Goal: Transaction & Acquisition: Download file/media

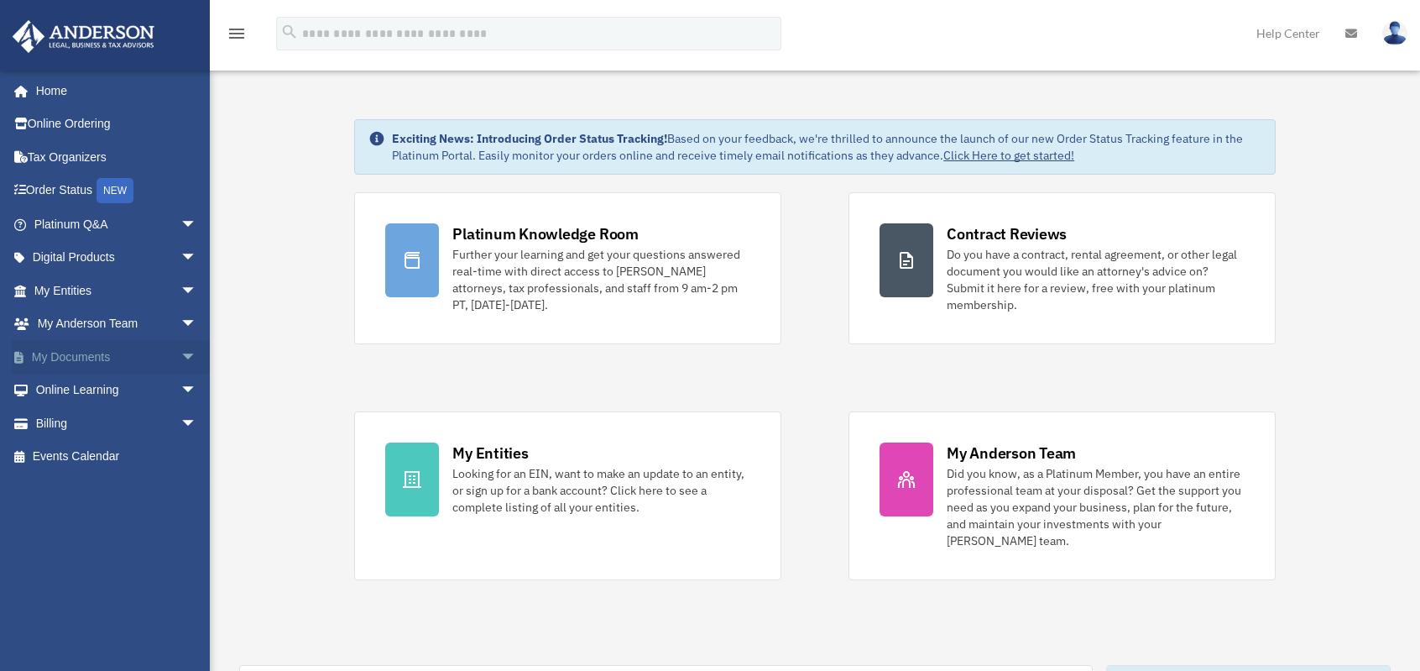
click at [180, 361] on span "arrow_drop_down" at bounding box center [197, 357] width 34 height 34
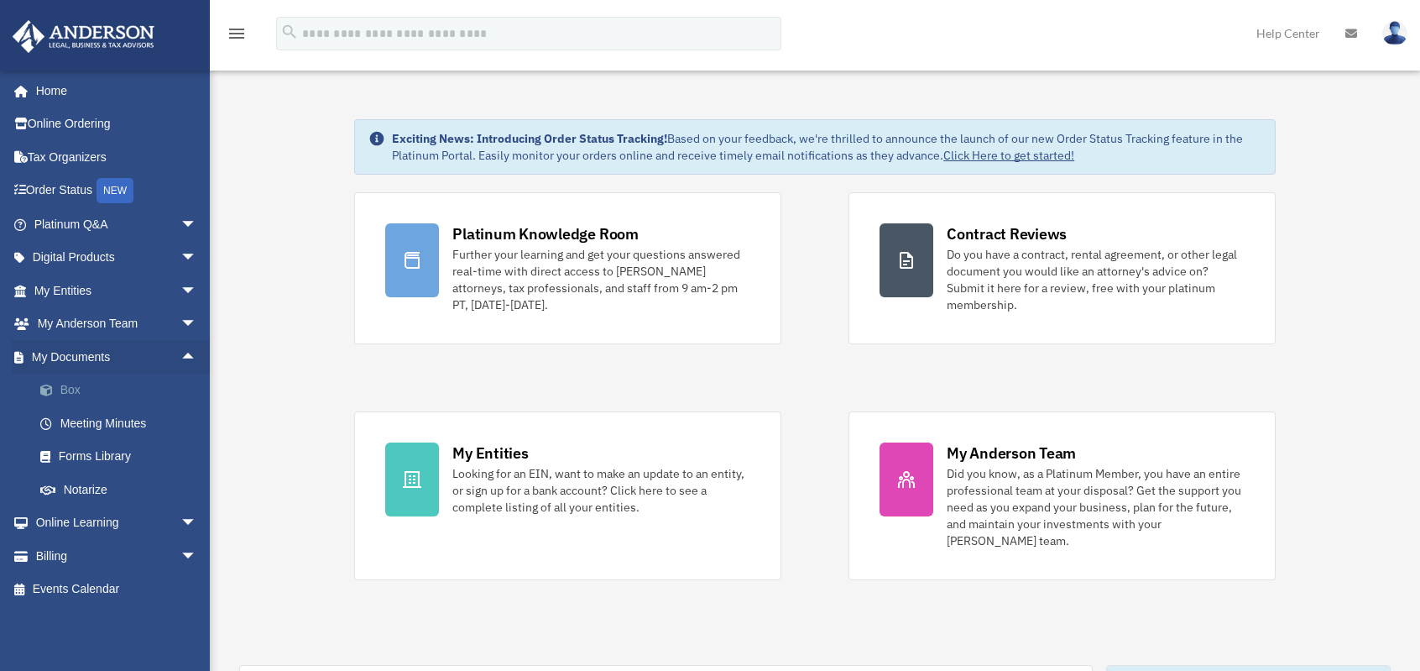
click at [159, 386] on link "Box" at bounding box center [123, 391] width 199 height 34
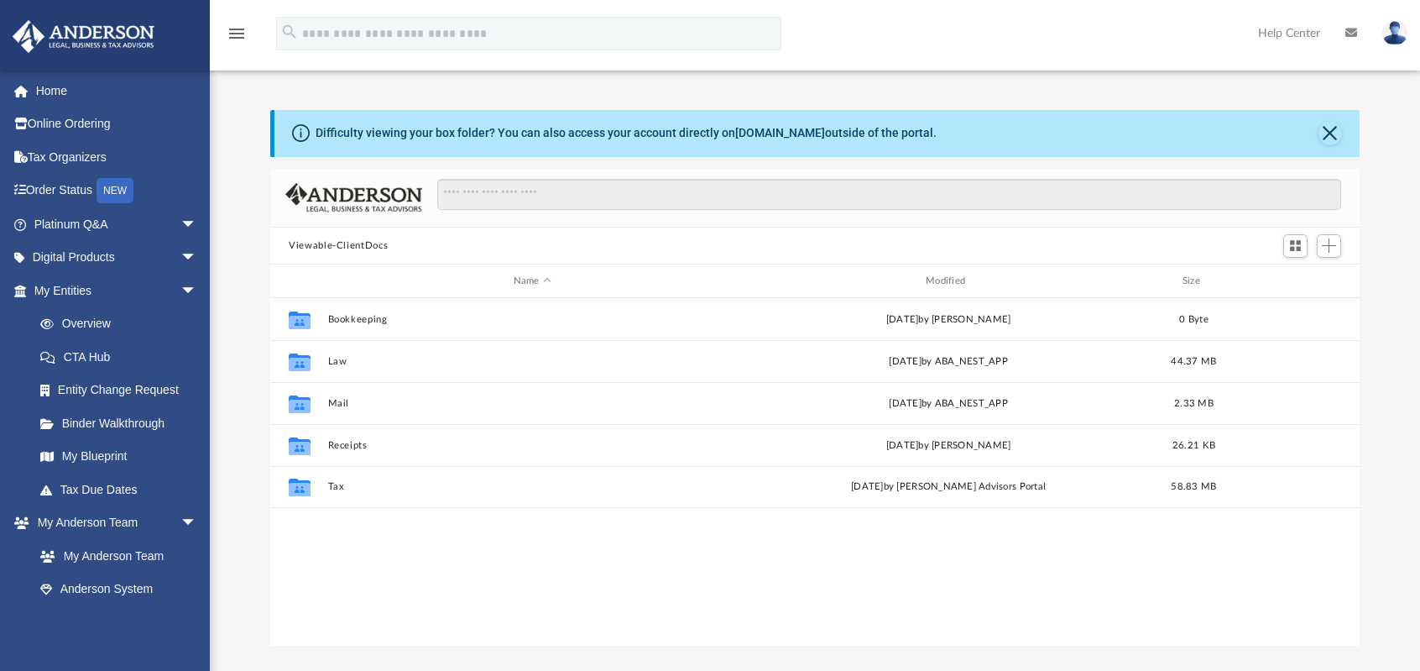
scroll to position [369, 1076]
click at [1320, 142] on div "Difficulty viewing your box folder? You can also access your account directly o…" at bounding box center [817, 133] width 1085 height 47
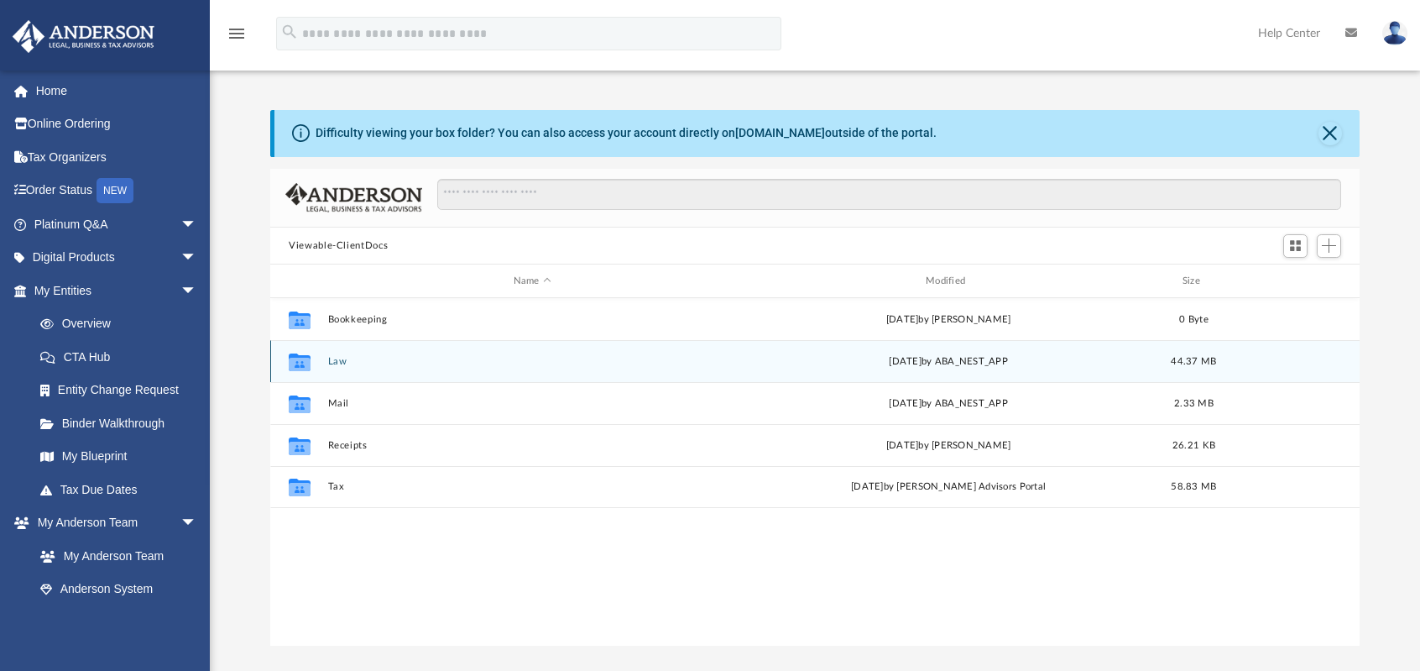
click at [339, 364] on button "Law" at bounding box center [532, 361] width 409 height 11
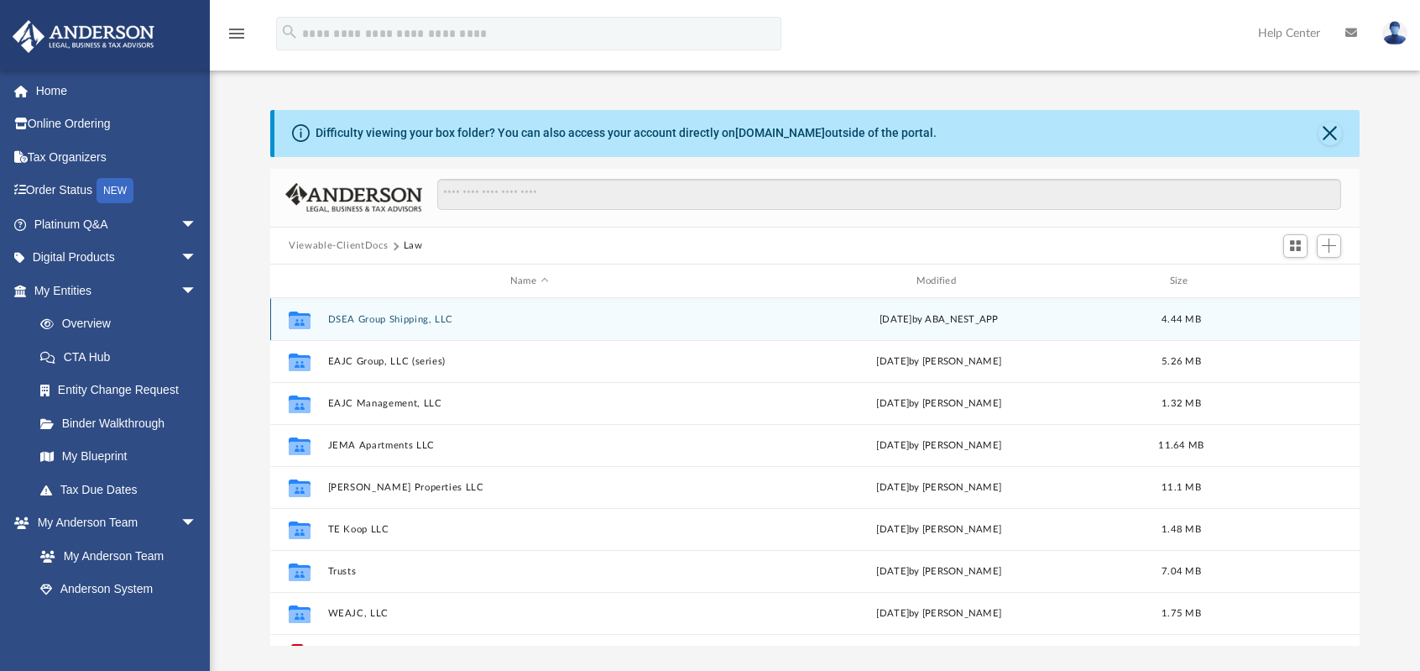
click at [426, 314] on button "DSEA Group Shipping, LLC" at bounding box center [529, 319] width 403 height 11
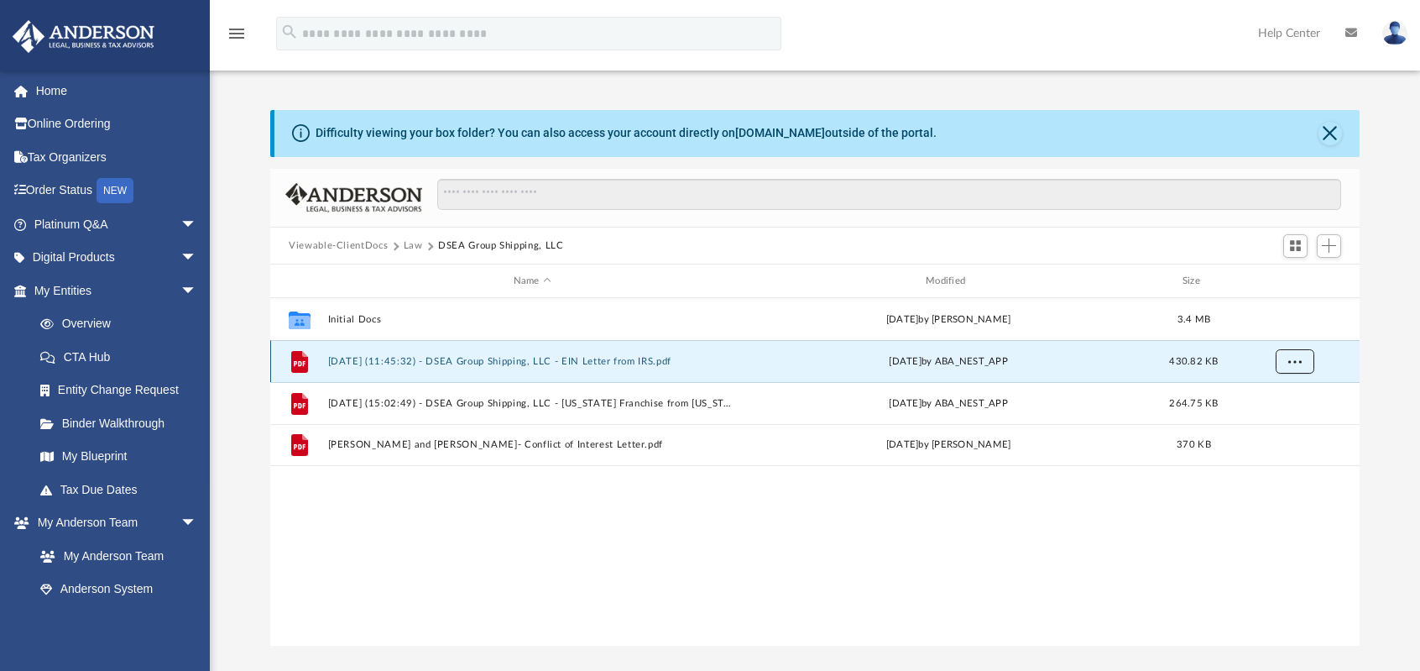
click at [1287, 365] on button "More options" at bounding box center [1295, 361] width 39 height 25
click at [1285, 426] on li "Download" at bounding box center [1280, 422] width 49 height 18
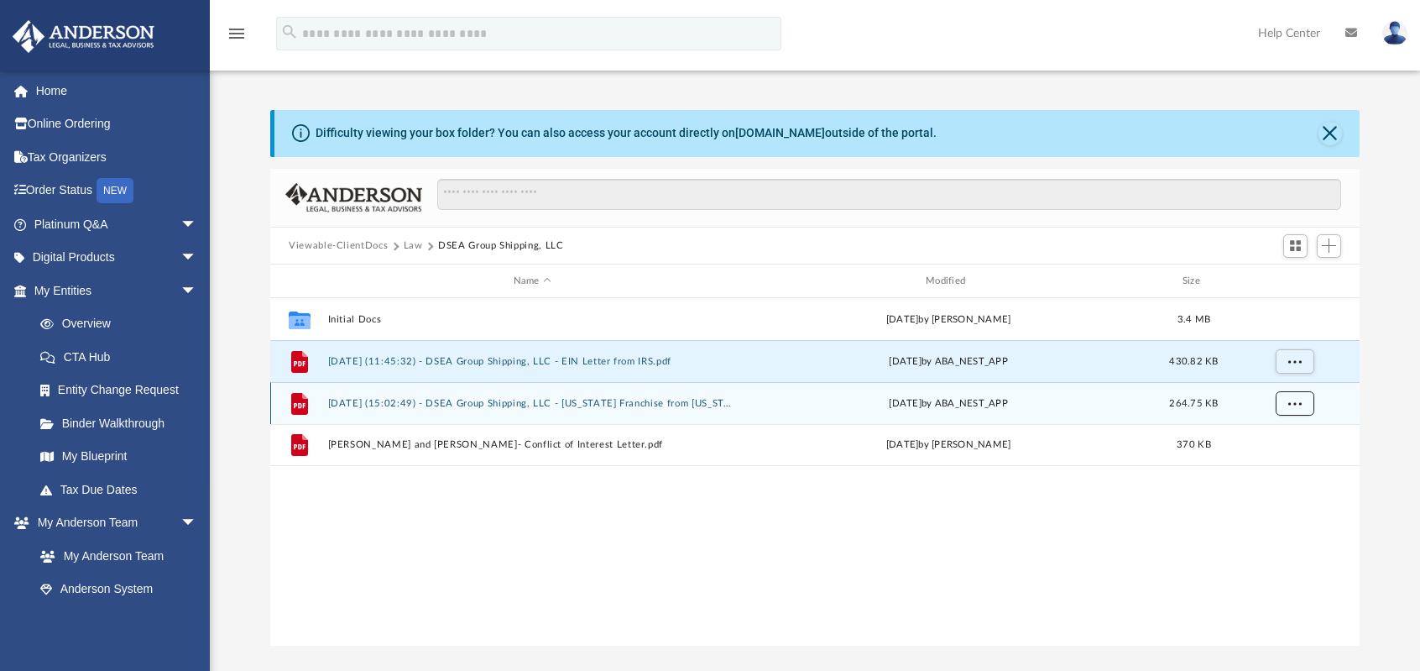
click at [1301, 401] on button "More options" at bounding box center [1295, 403] width 39 height 25
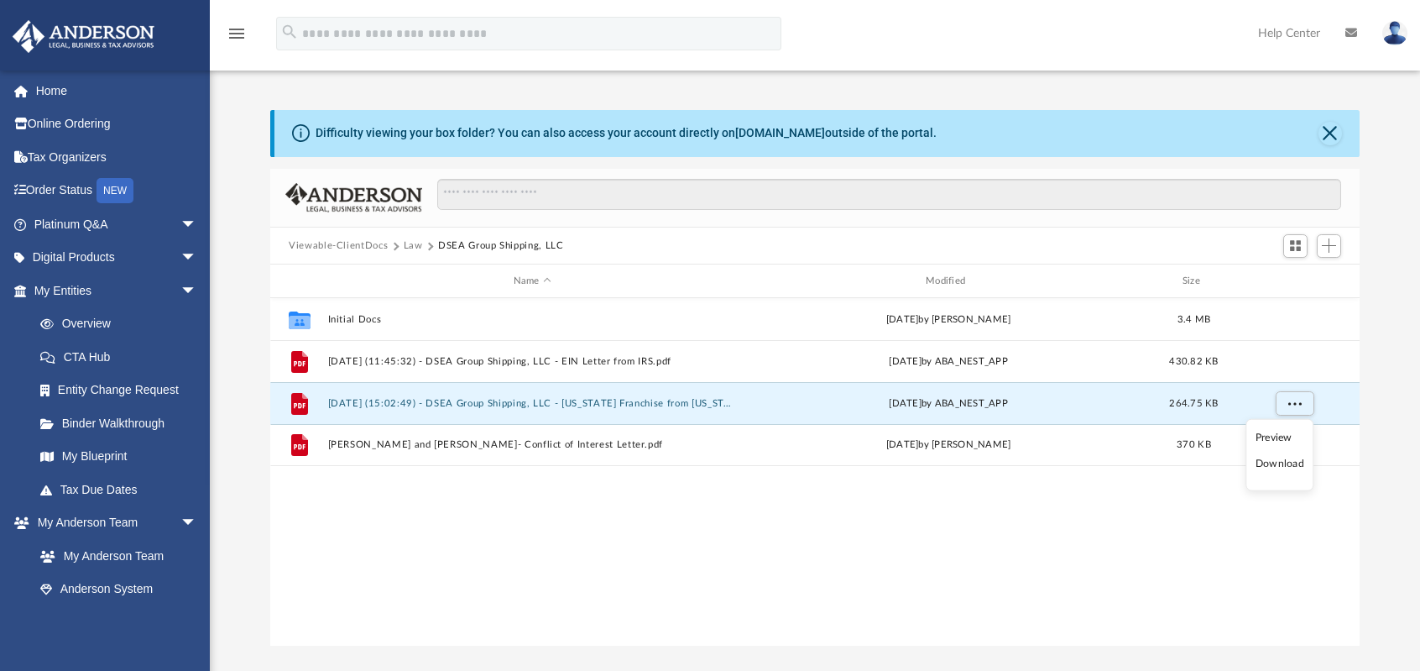
click at [1271, 466] on li "Download" at bounding box center [1280, 464] width 49 height 18
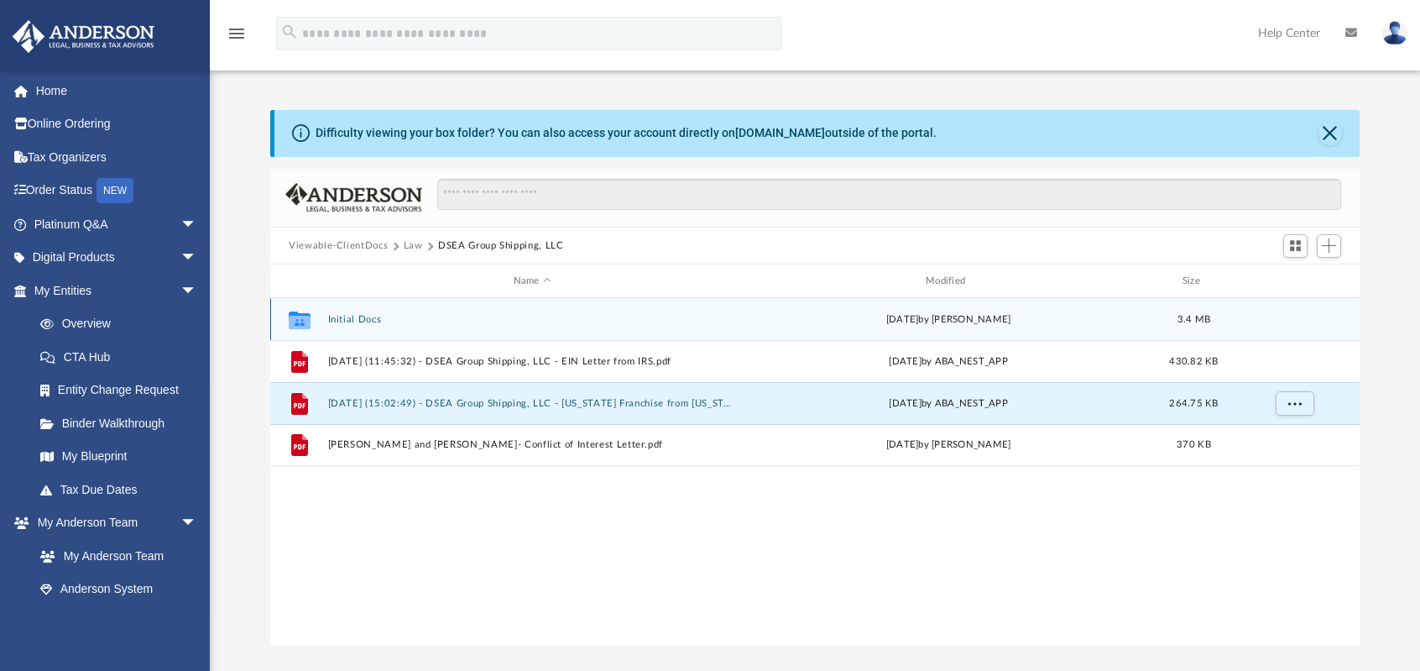
click at [371, 314] on button "Initial Docs" at bounding box center [532, 319] width 409 height 11
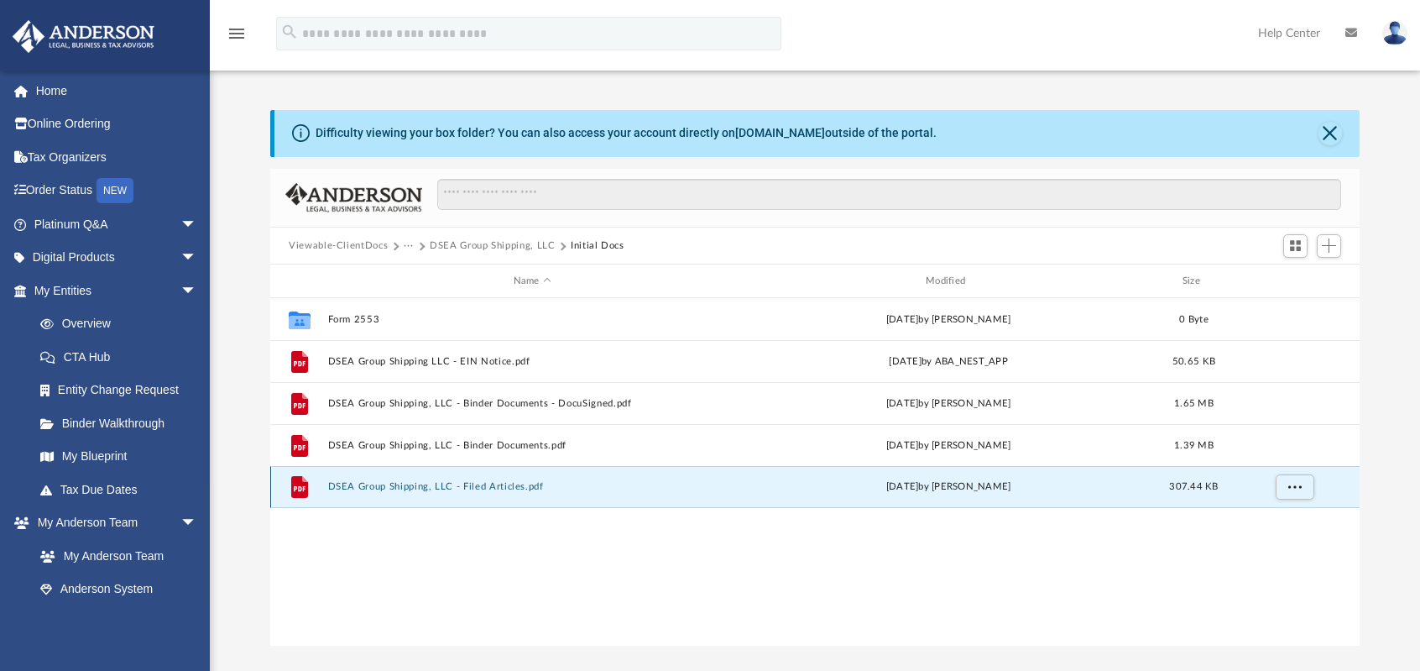
click at [379, 488] on button "DSEA Group Shipping, LLC - Filed Articles.pdf" at bounding box center [532, 487] width 409 height 11
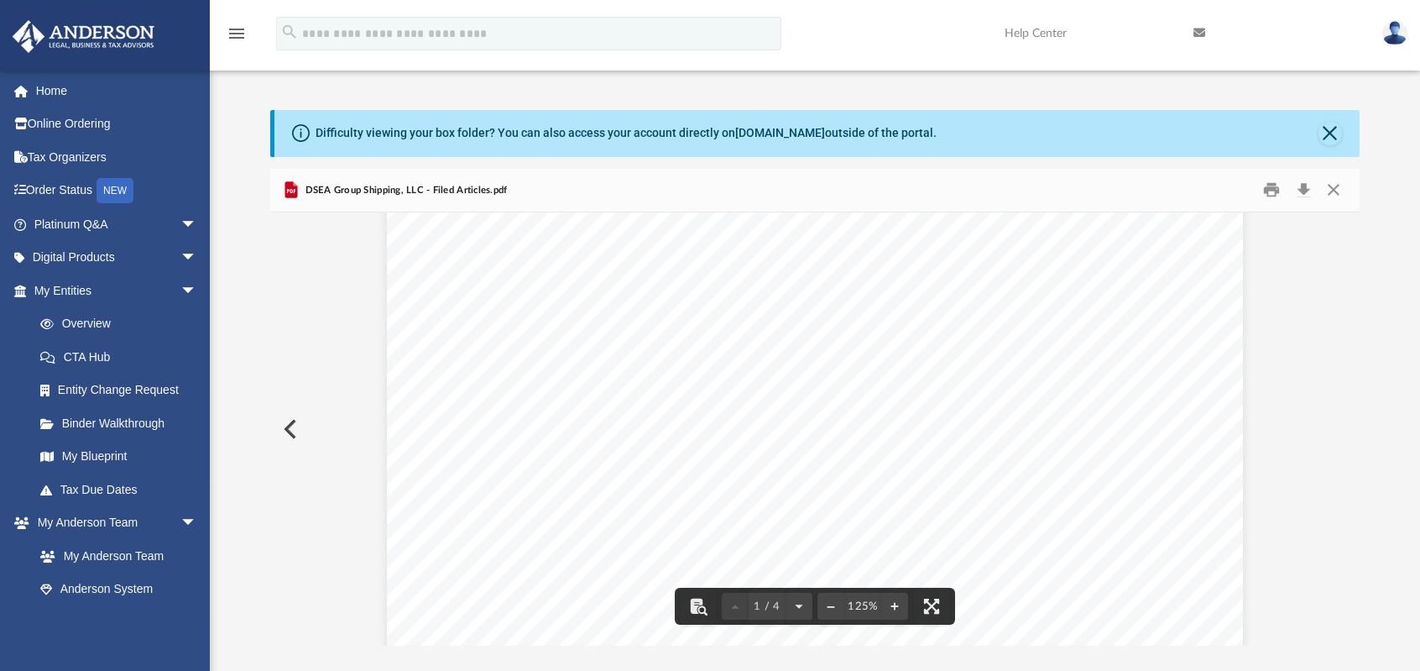
scroll to position [0, 0]
click at [1326, 152] on div "Difficulty viewing your box folder? You can also access your account directly o…" at bounding box center [817, 133] width 1085 height 47
click at [1332, 132] on button "Close" at bounding box center [1331, 134] width 24 height 24
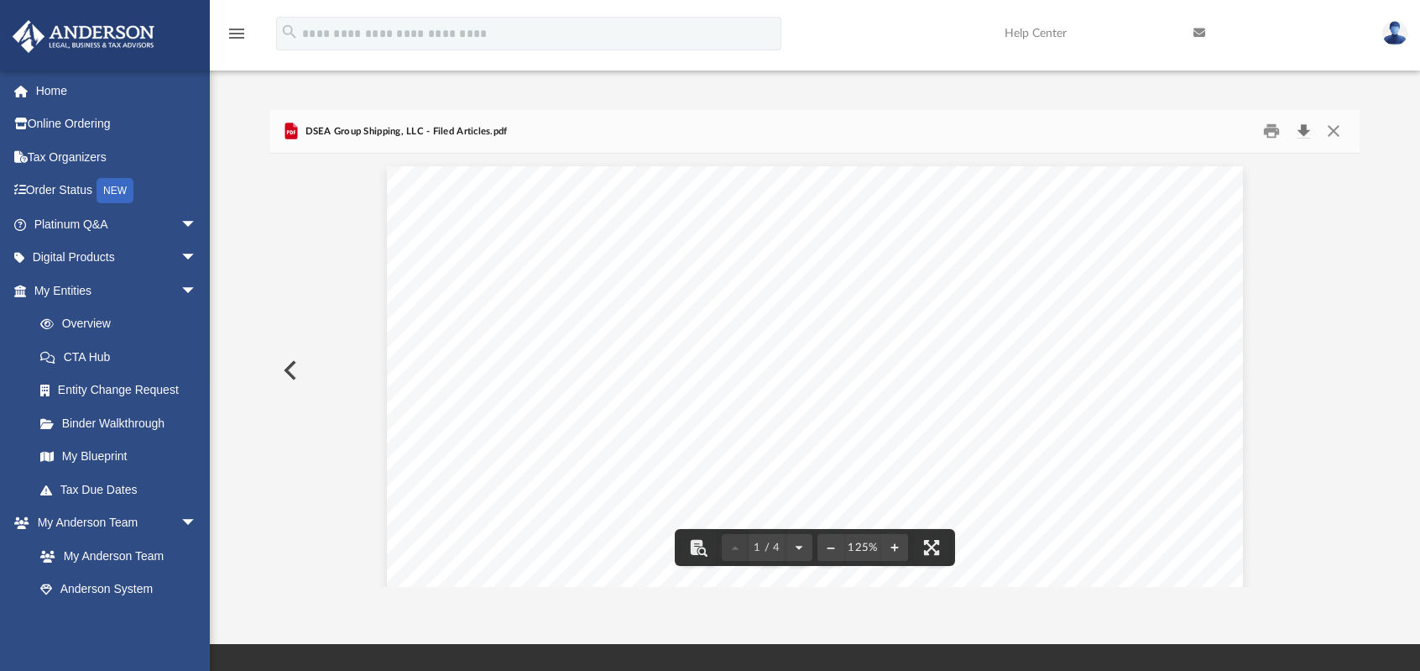
click at [1305, 135] on button "Download" at bounding box center [1304, 131] width 30 height 26
click at [1338, 130] on button "Close" at bounding box center [1334, 131] width 30 height 26
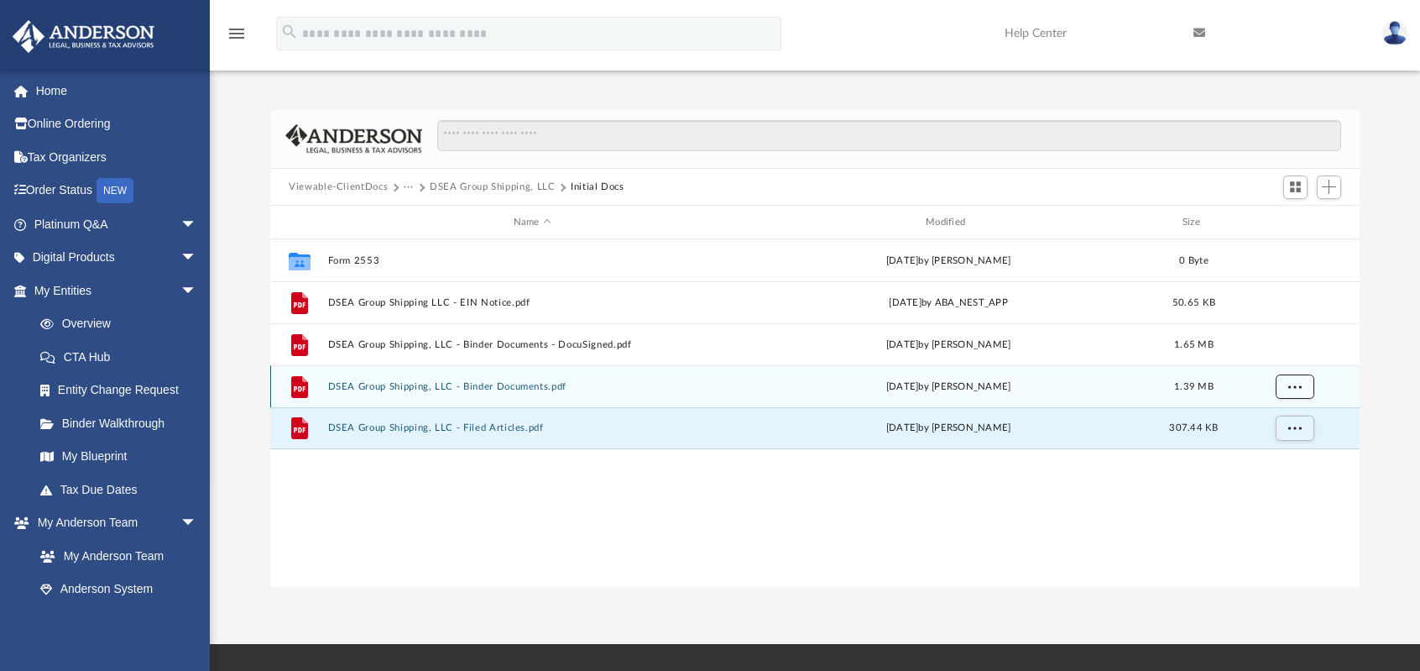
click at [1290, 382] on span "More options" at bounding box center [1295, 386] width 13 height 9
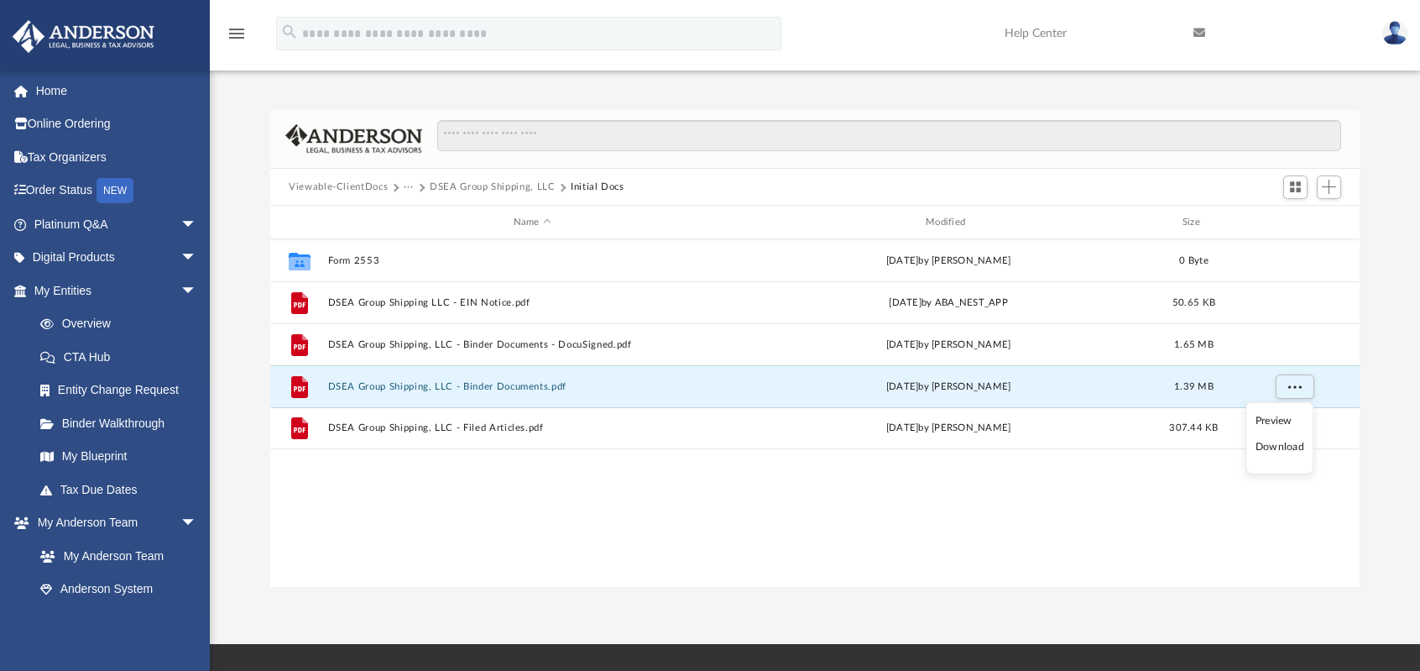
click at [1269, 449] on li "Download" at bounding box center [1280, 447] width 49 height 18
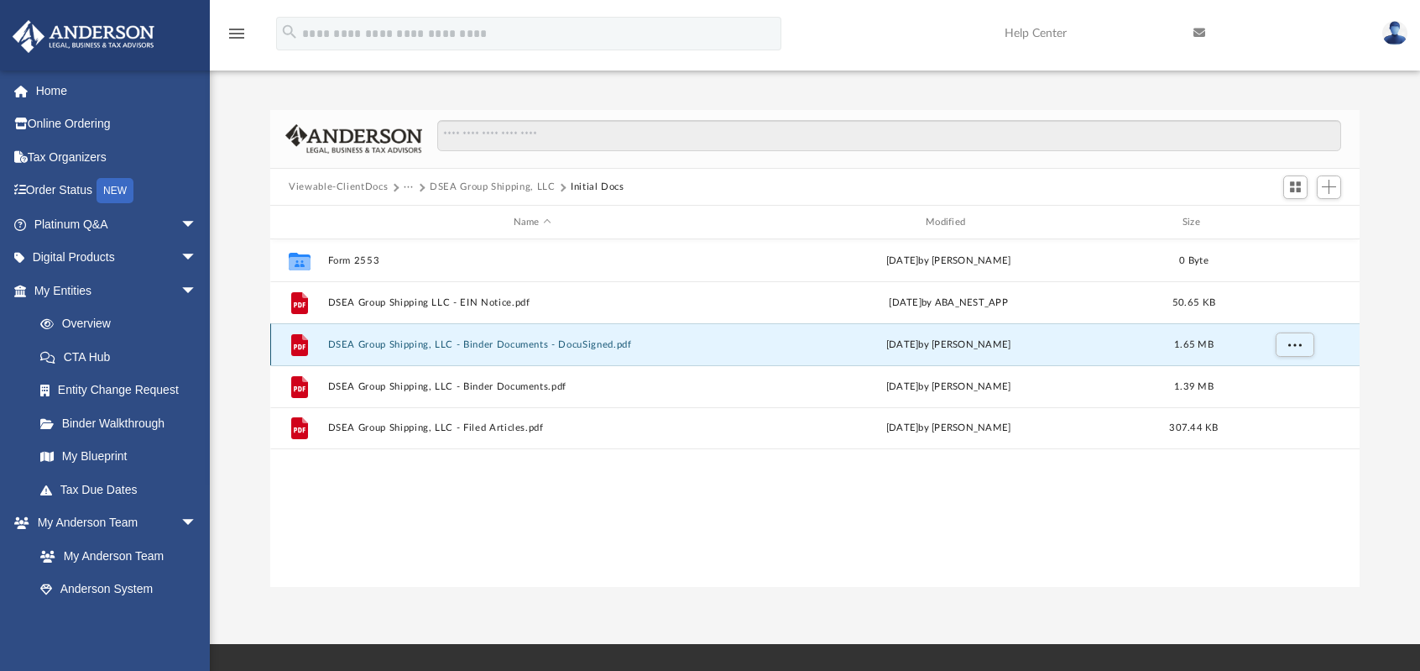
click at [544, 342] on button "DSEA Group Shipping, LLC - Binder Documents - DocuSigned.pdf" at bounding box center [532, 344] width 409 height 11
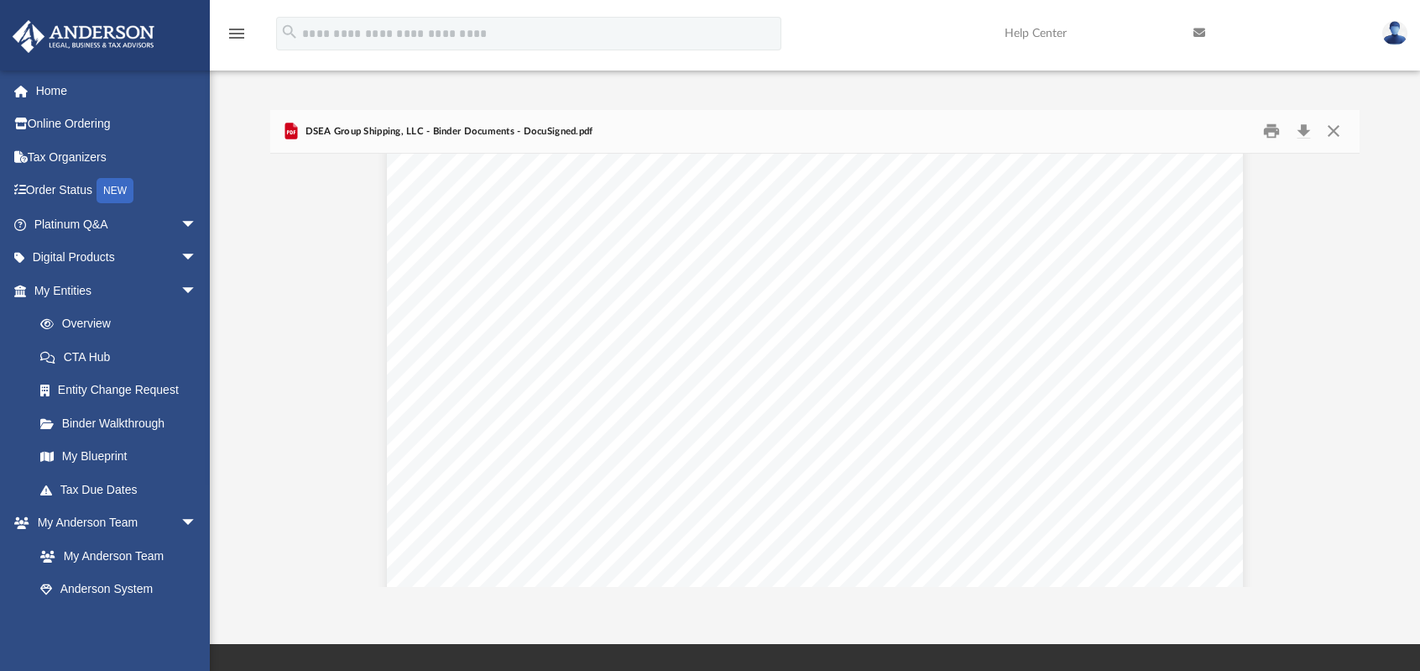
scroll to position [62718, 0]
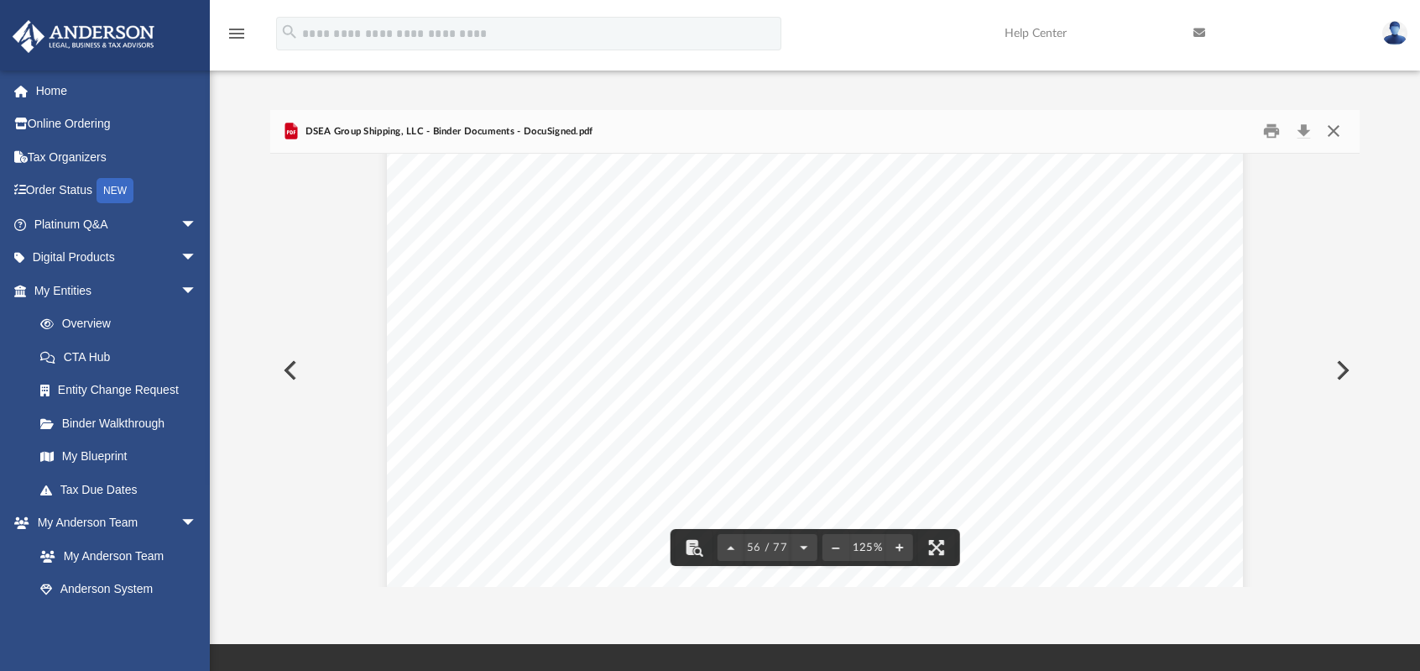
click at [1333, 137] on button "Close" at bounding box center [1334, 131] width 30 height 26
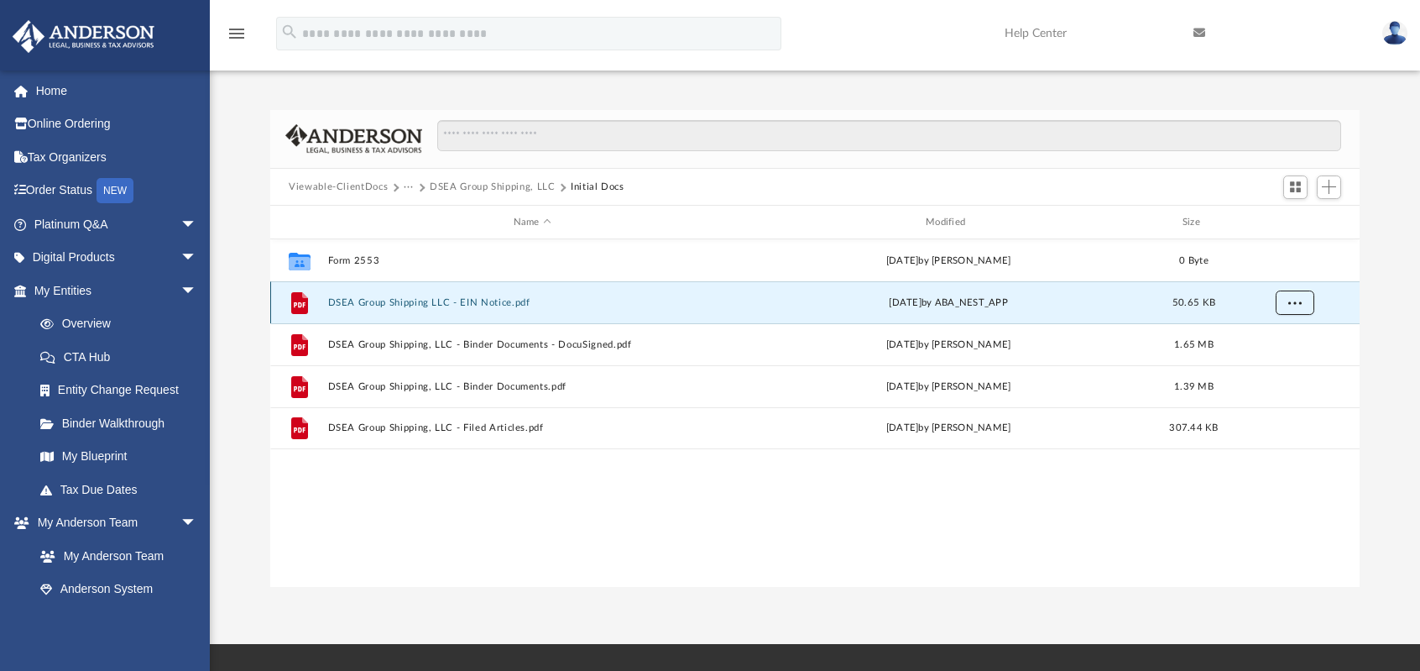
click at [1298, 303] on span "More options" at bounding box center [1295, 302] width 13 height 9
click at [1288, 364] on li "Download" at bounding box center [1280, 363] width 49 height 18
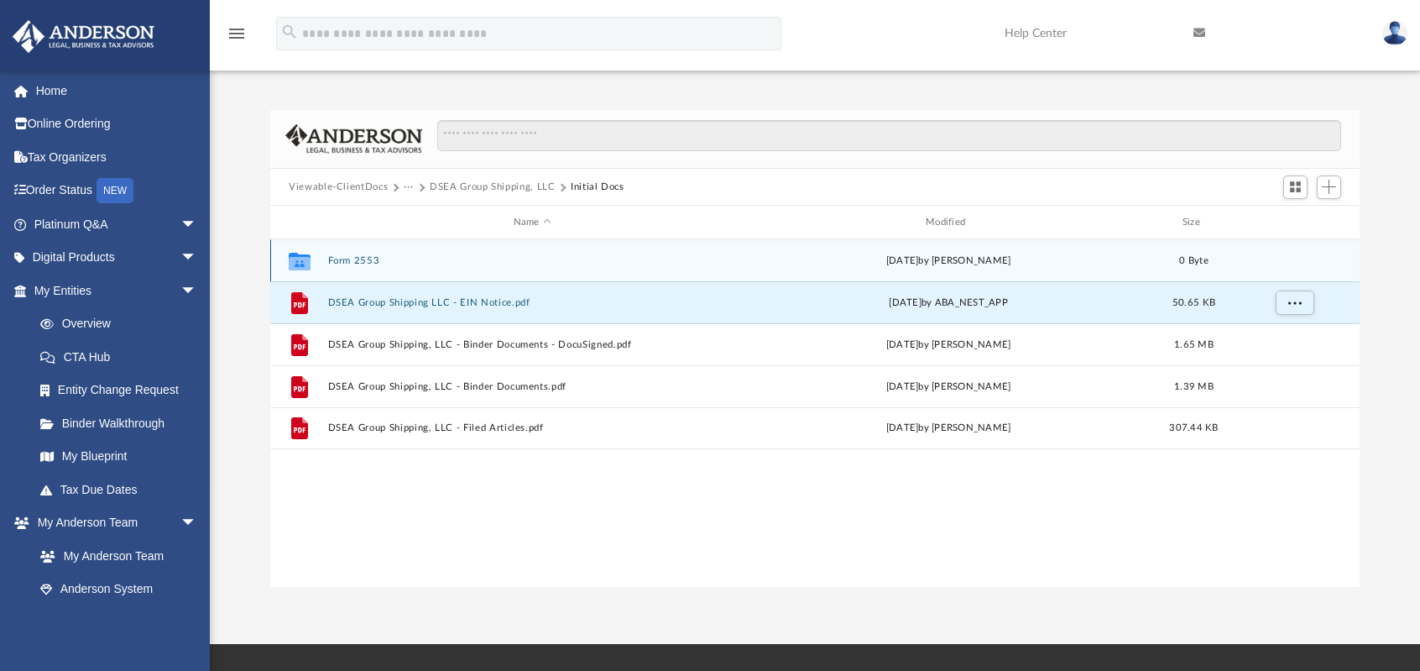
click at [362, 259] on button "Form 2553" at bounding box center [532, 260] width 409 height 11
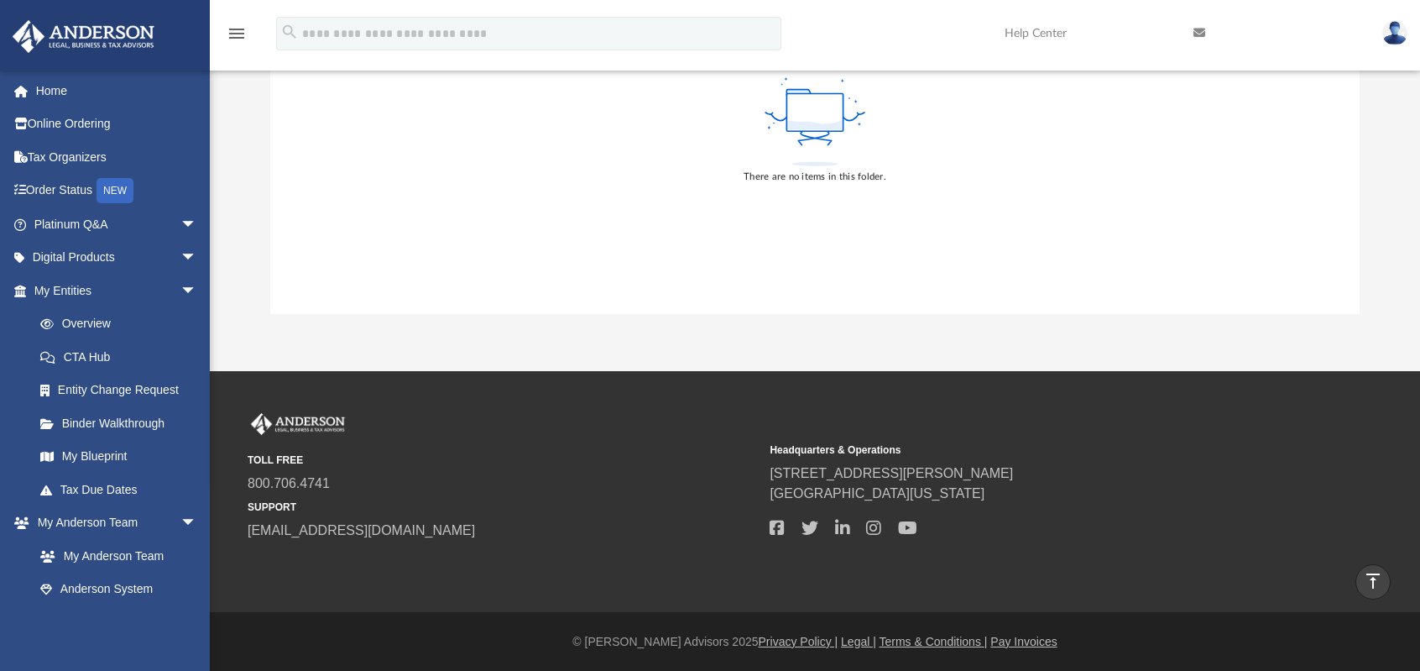
scroll to position [0, 0]
